Goal: Task Accomplishment & Management: Manage account settings

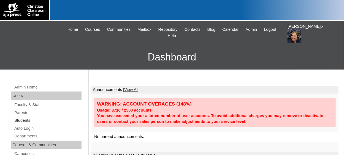
click at [21, 122] on link "Students" at bounding box center [48, 120] width 68 height 7
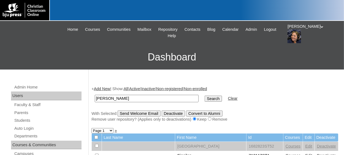
type input "[PERSON_NAME]"
click at [205, 100] on input "Search" at bounding box center [213, 99] width 17 height 6
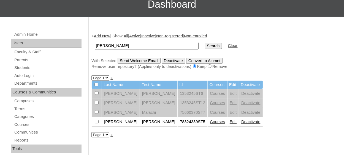
scroll to position [83, 0]
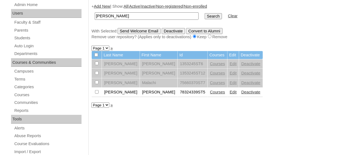
click at [230, 94] on link "Edit" at bounding box center [233, 92] width 7 height 4
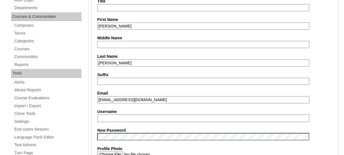
scroll to position [165, 0]
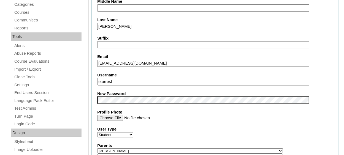
click at [140, 83] on input "etorresl" at bounding box center [203, 81] width 212 height 7
type input "e"
click at [274, 127] on label "User Type" at bounding box center [215, 130] width 236 height 6
click at [133, 133] on select "Faculty Staff Student Parents School Facilitators" at bounding box center [115, 135] width 36 height 5
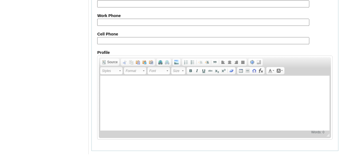
scroll to position [685, 0]
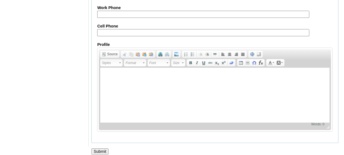
click at [99, 149] on input "Submit" at bounding box center [99, 152] width 17 height 6
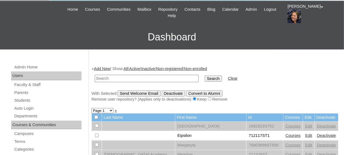
scroll to position [28, 0]
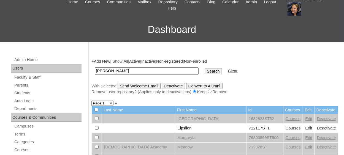
type input "[PERSON_NAME]"
drag, startPoint x: 198, startPoint y: 68, endPoint x: 192, endPoint y: 74, distance: 8.2
click at [205, 68] on input "Search" at bounding box center [213, 71] width 17 height 6
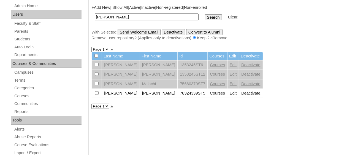
scroll to position [83, 0]
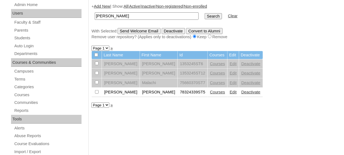
click at [97, 65] on input "checkbox" at bounding box center [97, 64] width 4 height 4
checkbox input "true"
click at [151, 30] on input "Send Welcome Email" at bounding box center [139, 31] width 43 height 6
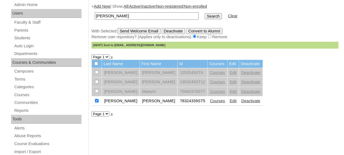
click at [118, 28] on input "Send Welcome Email" at bounding box center [139, 31] width 43 height 6
